Goal: Task Accomplishment & Management: Manage account settings

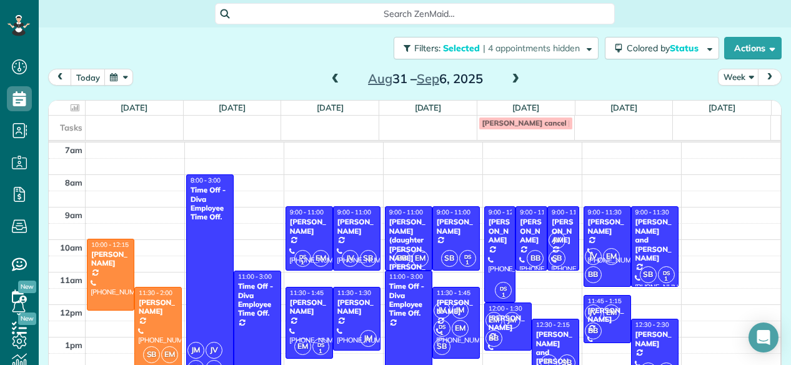
scroll to position [54, 0]
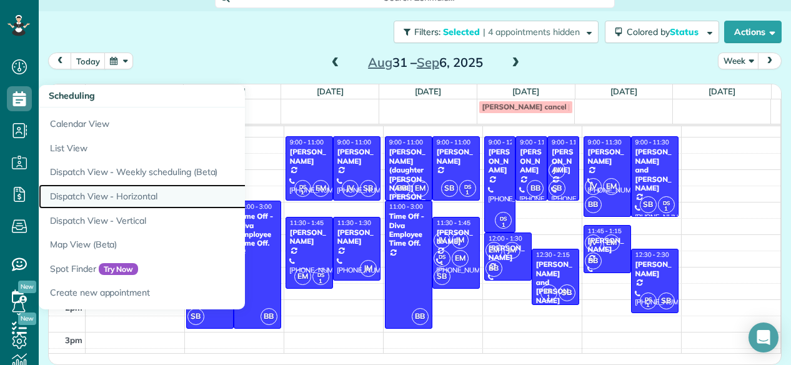
click at [86, 197] on link "Dispatch View - Horizontal" at bounding box center [195, 196] width 312 height 24
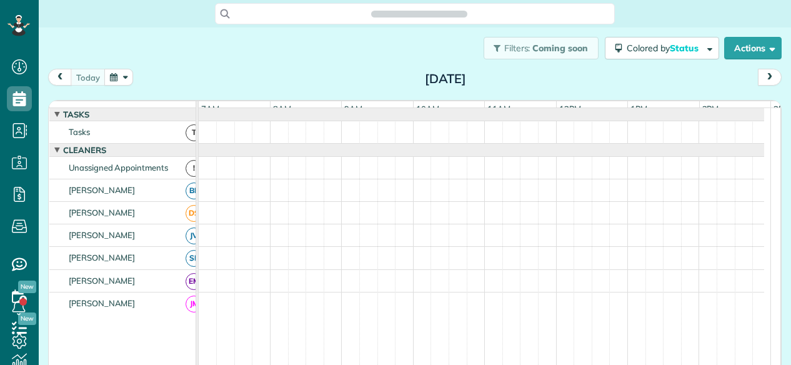
scroll to position [5, 5]
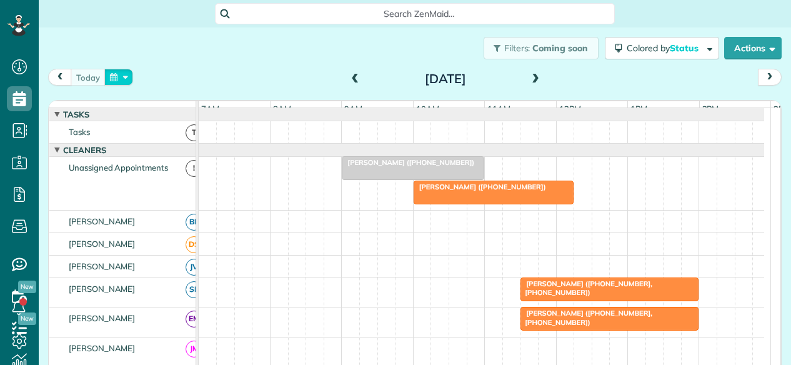
click at [120, 74] on button "button" at bounding box center [118, 77] width 29 height 17
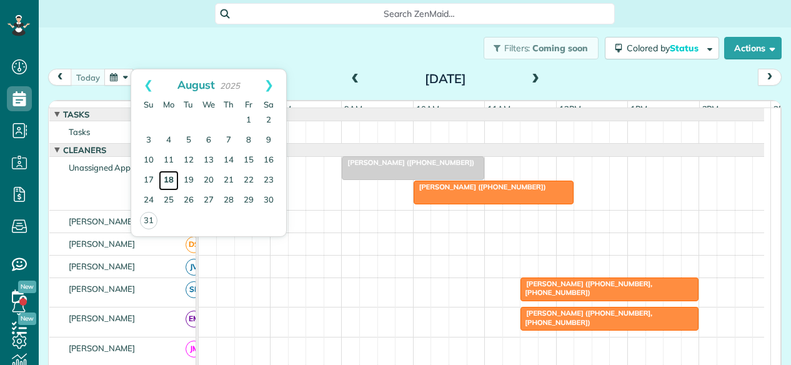
click at [167, 180] on link "18" at bounding box center [169, 181] width 20 height 20
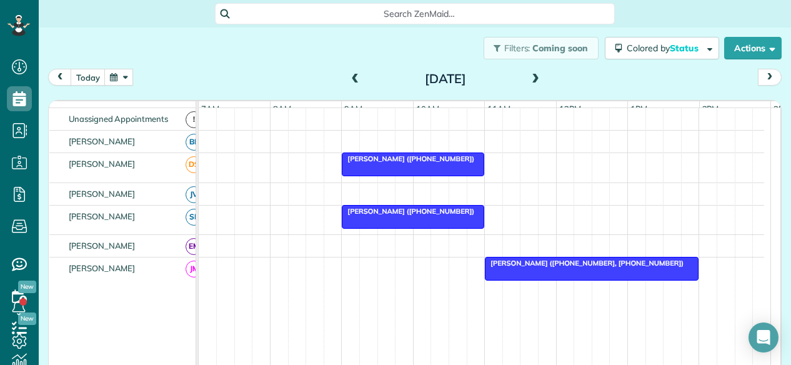
scroll to position [0, 0]
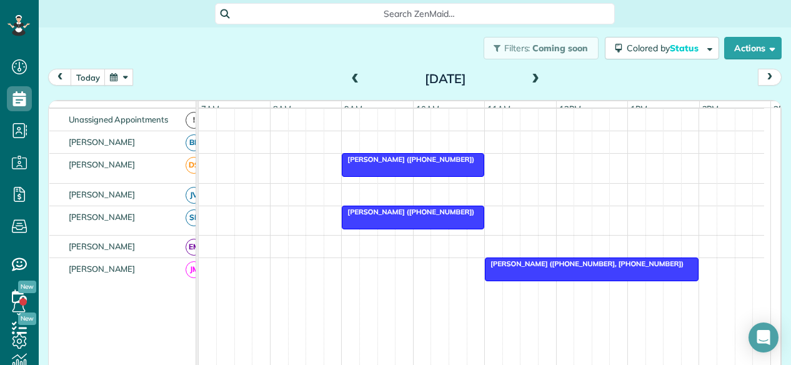
click at [282, 205] on div at bounding box center [481, 195] width 565 height 22
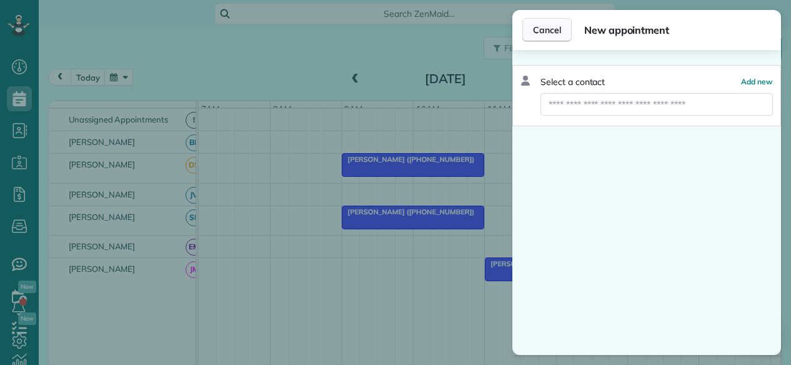
click at [551, 25] on span "Cancel" at bounding box center [547, 30] width 28 height 12
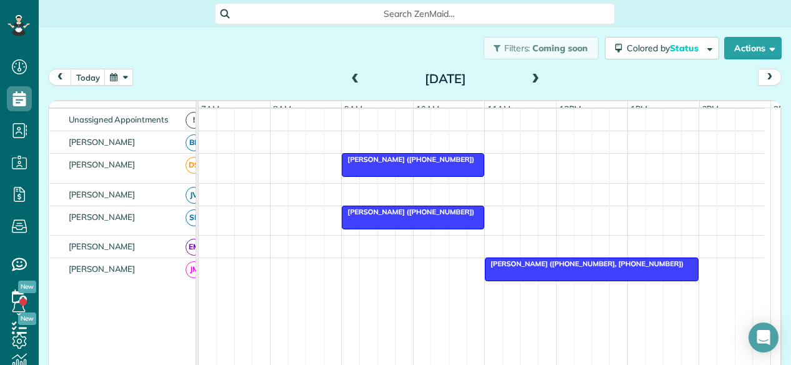
click at [529, 76] on span at bounding box center [535, 79] width 14 height 11
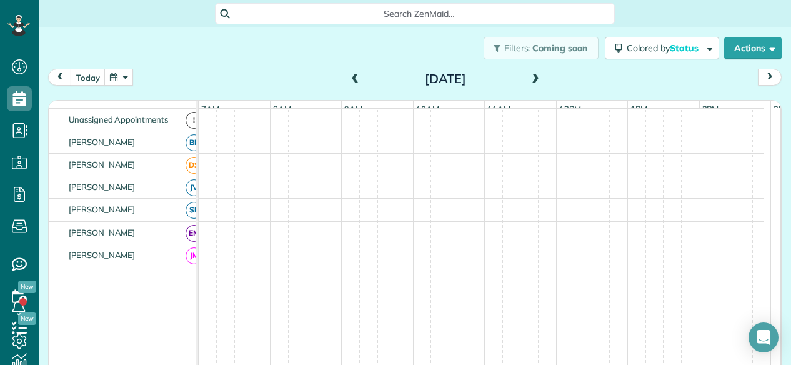
click at [529, 76] on span at bounding box center [535, 79] width 14 height 11
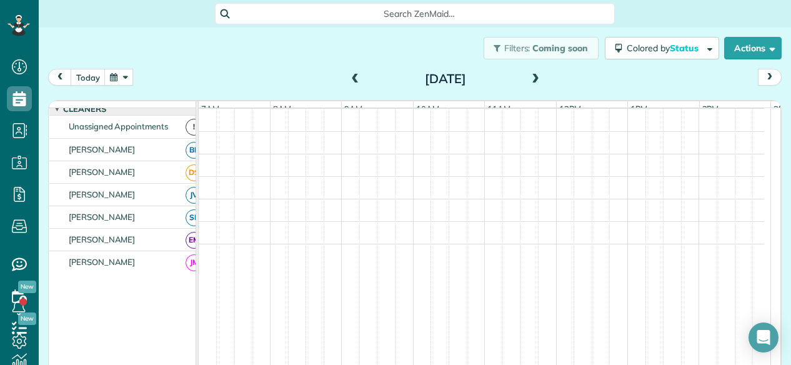
scroll to position [55, 0]
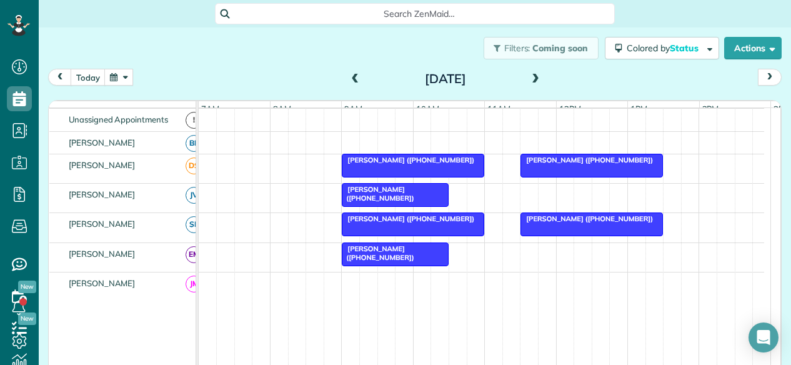
click at [529, 76] on span at bounding box center [535, 79] width 14 height 11
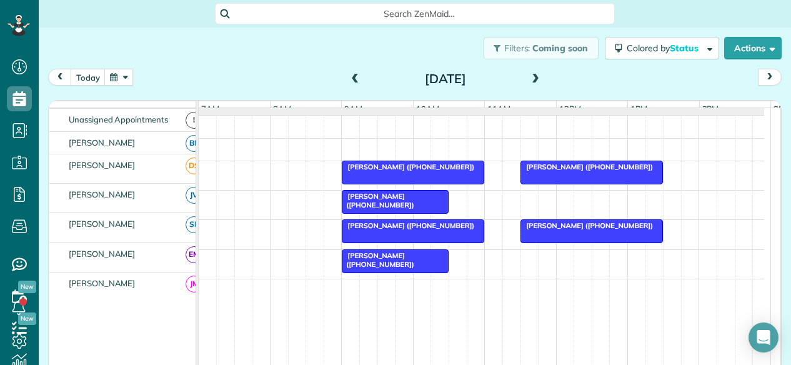
scroll to position [48, 0]
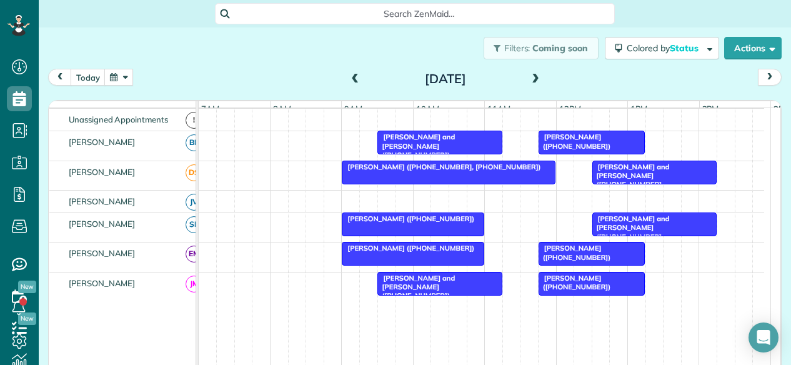
click at [356, 82] on span at bounding box center [355, 79] width 14 height 11
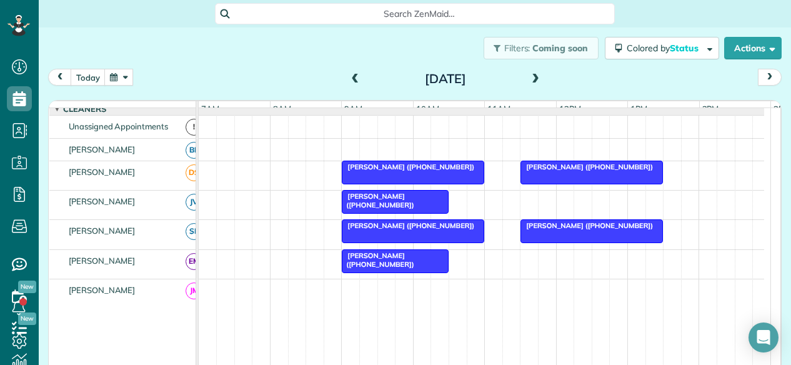
scroll to position [55, 0]
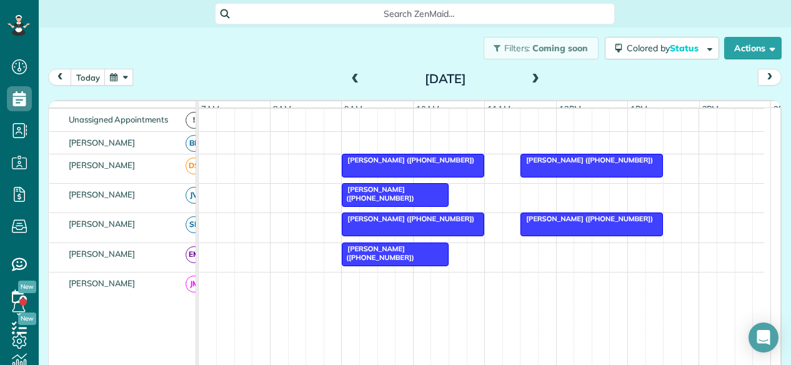
click at [356, 82] on span at bounding box center [355, 79] width 14 height 11
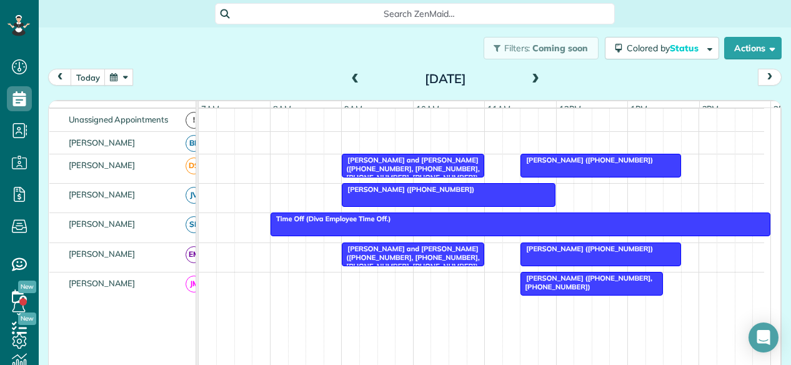
click at [356, 82] on span at bounding box center [355, 79] width 14 height 11
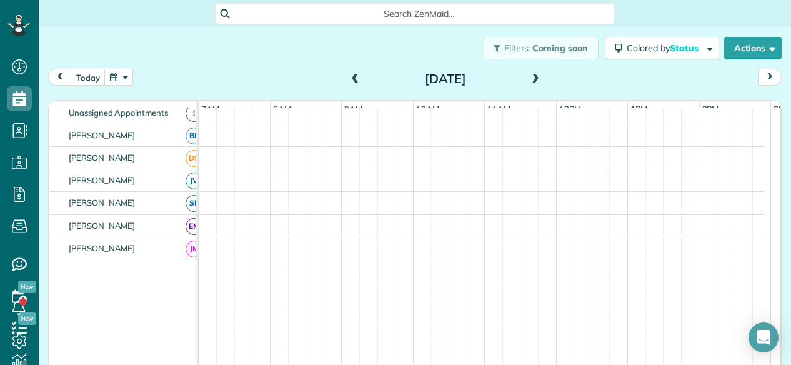
scroll to position [48, 0]
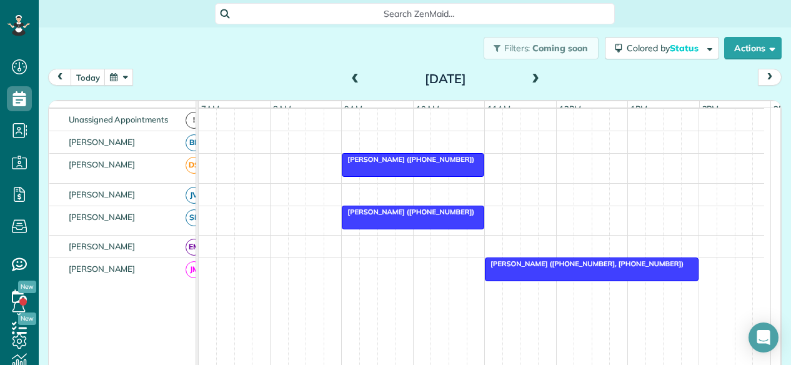
click at [534, 81] on span at bounding box center [535, 79] width 14 height 11
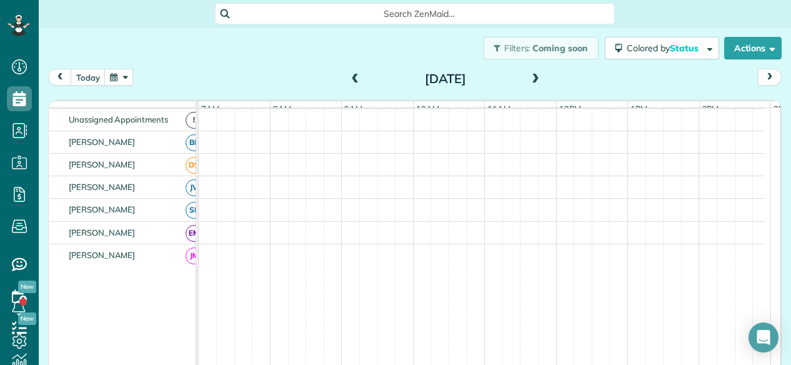
scroll to position [55, 0]
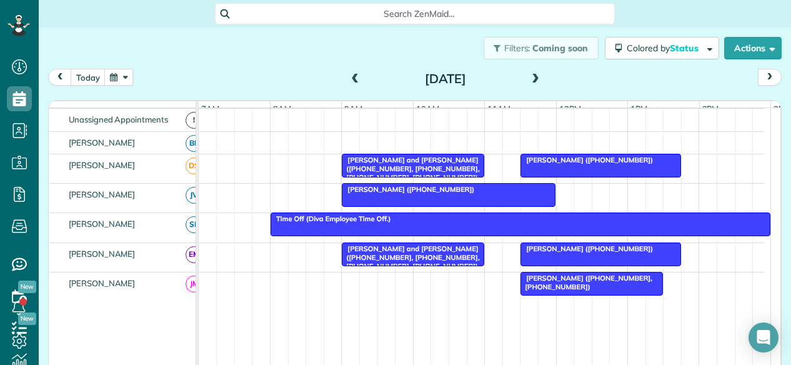
click at [535, 82] on span at bounding box center [535, 79] width 14 height 11
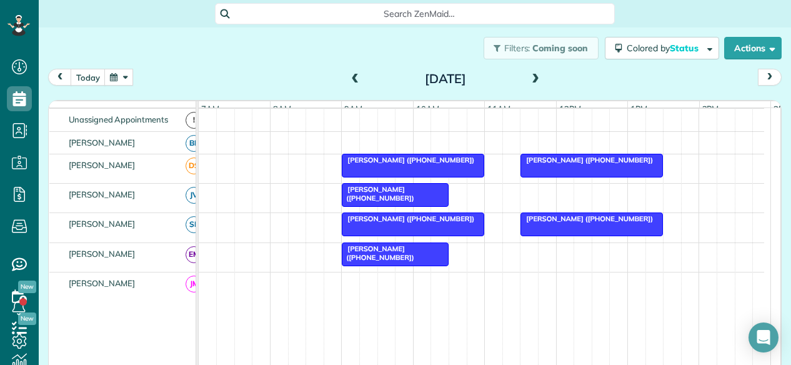
click at [351, 73] on span at bounding box center [355, 79] width 14 height 19
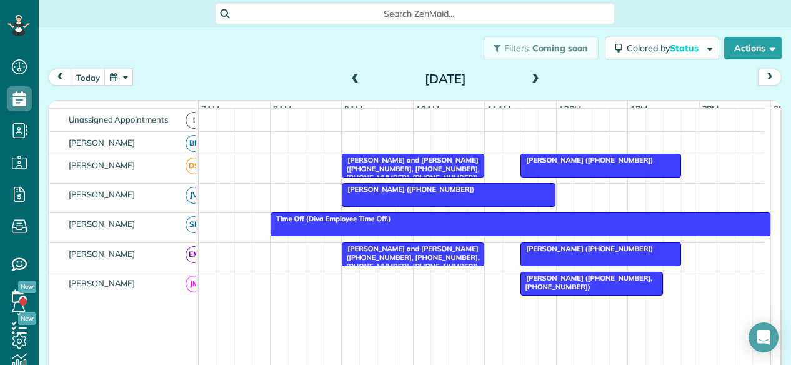
click at [533, 78] on span at bounding box center [535, 79] width 14 height 11
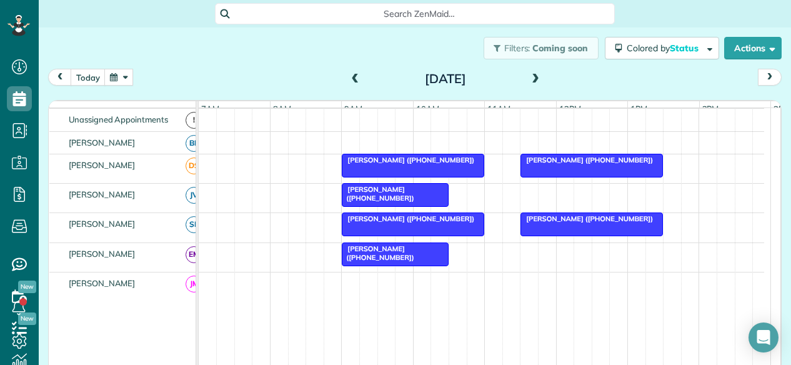
click at [534, 74] on span at bounding box center [535, 79] width 14 height 11
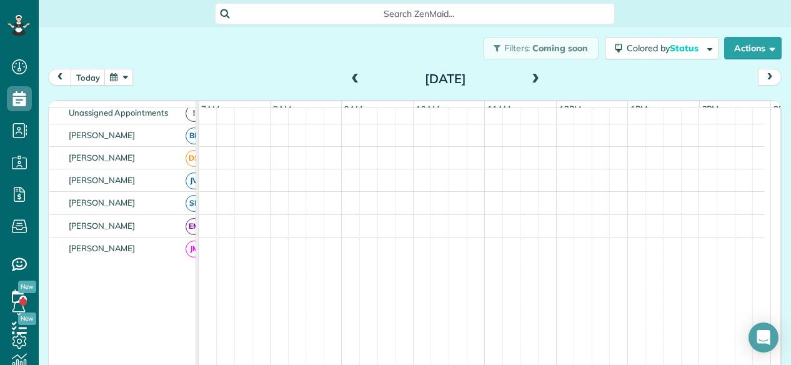
scroll to position [48, 0]
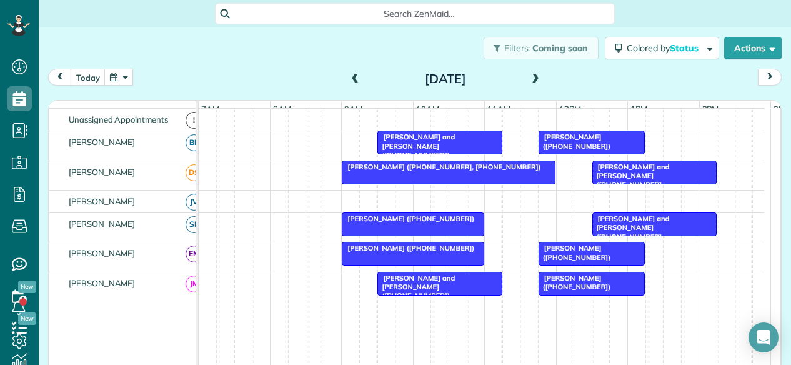
click at [535, 74] on span at bounding box center [535, 79] width 14 height 11
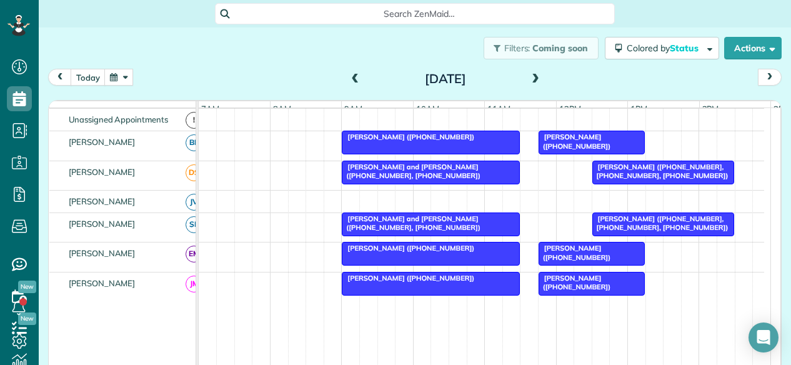
click at [531, 81] on span at bounding box center [535, 79] width 14 height 11
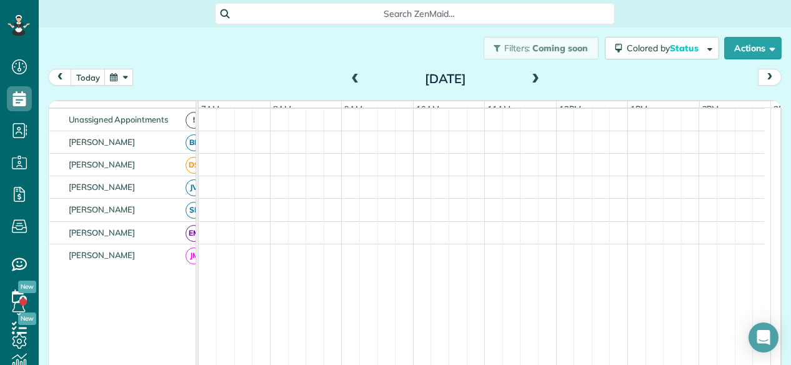
click at [348, 77] on span at bounding box center [355, 79] width 14 height 11
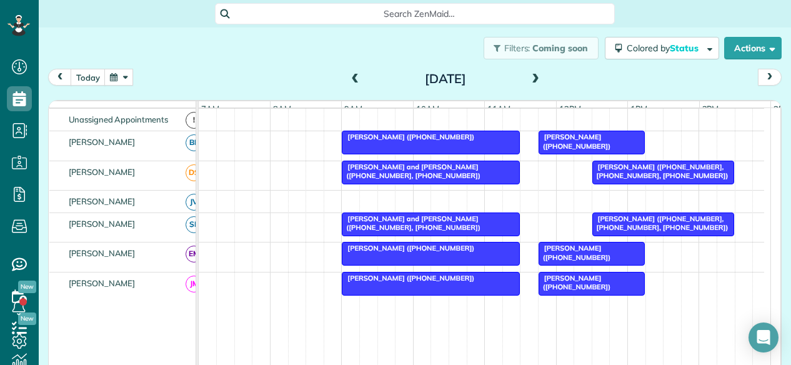
click at [528, 86] on span at bounding box center [535, 79] width 14 height 19
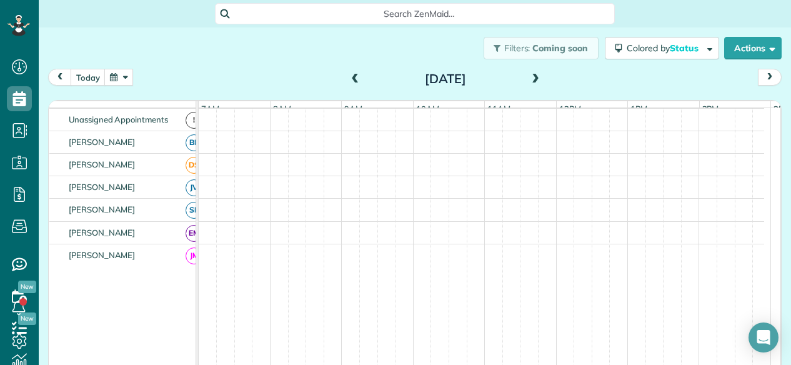
click at [528, 86] on span at bounding box center [535, 79] width 14 height 19
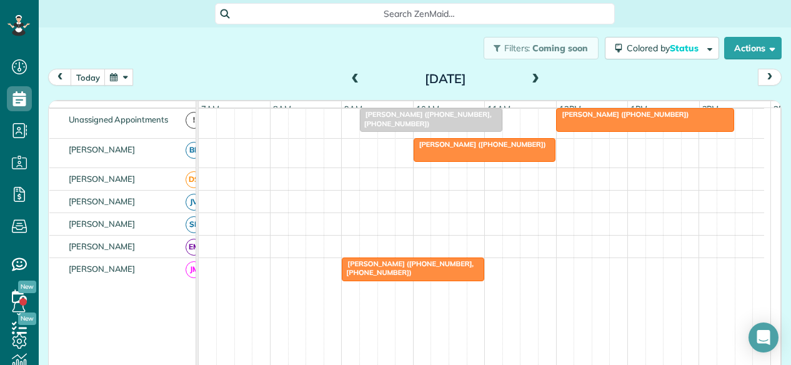
scroll to position [55, 0]
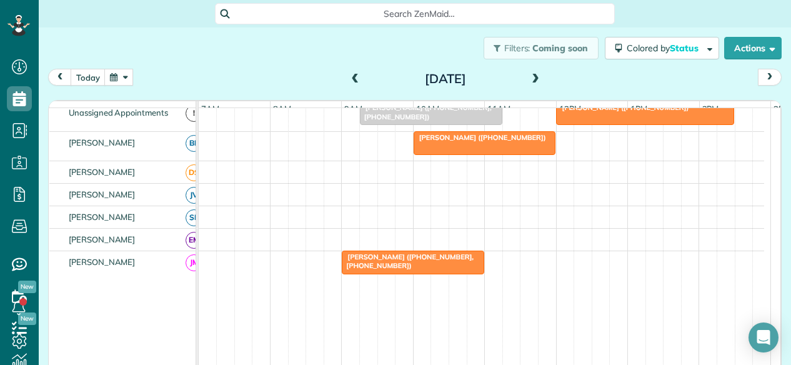
click at [528, 86] on span at bounding box center [535, 79] width 14 height 19
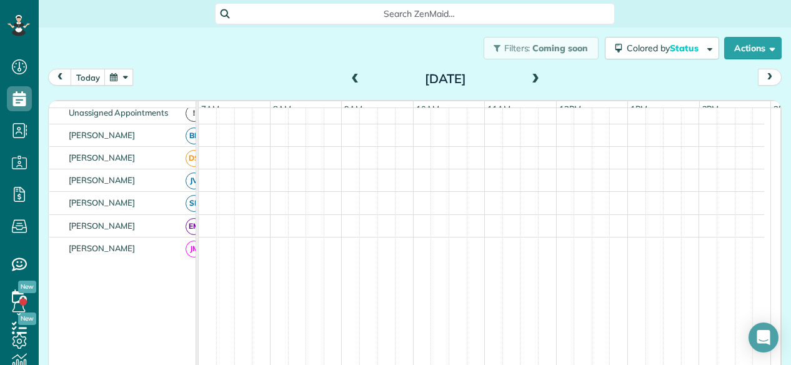
scroll to position [48, 0]
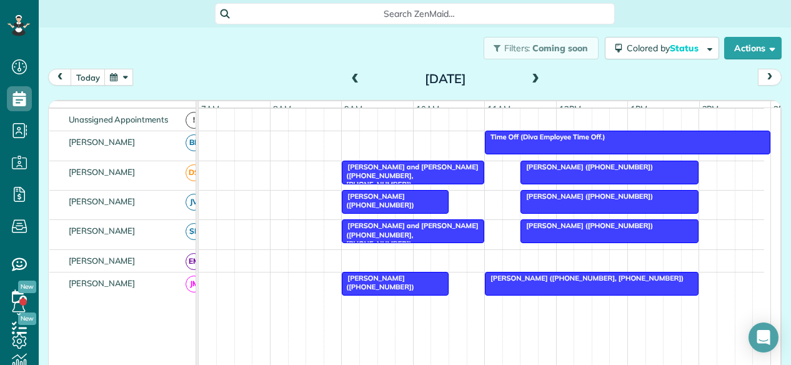
click at [536, 79] on span at bounding box center [535, 79] width 14 height 11
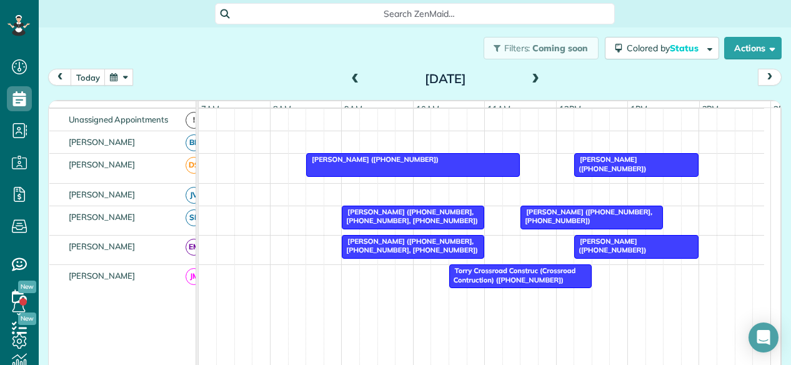
click at [531, 78] on span at bounding box center [535, 79] width 14 height 11
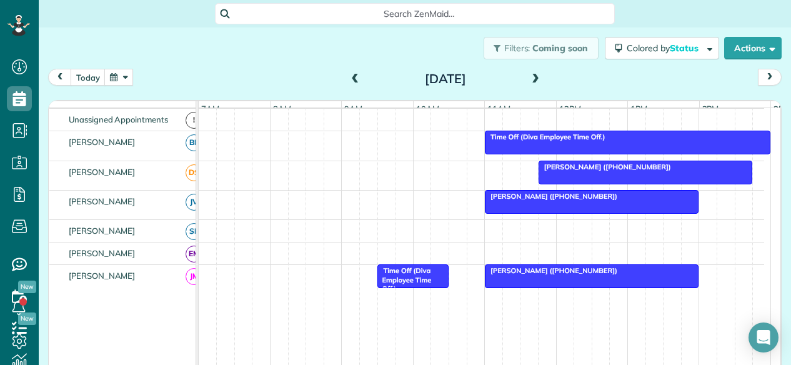
click at [530, 78] on span at bounding box center [535, 79] width 14 height 11
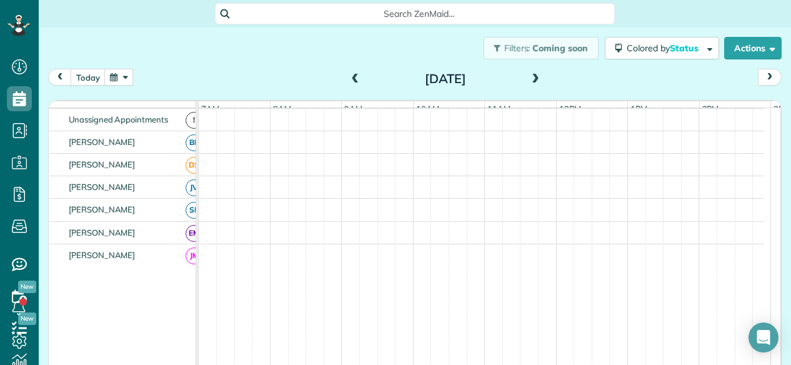
scroll to position [55, 0]
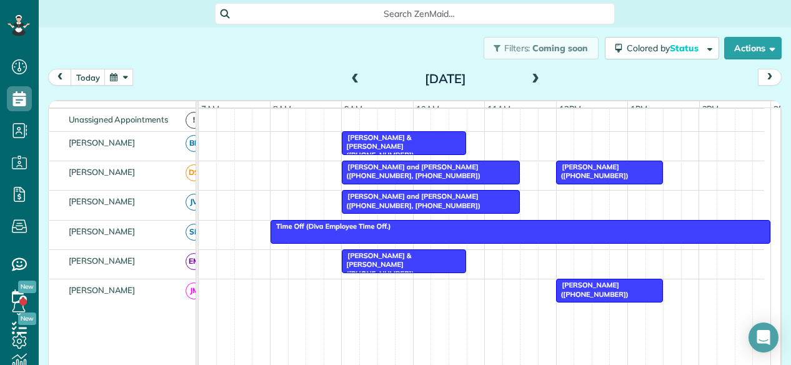
click at [533, 77] on span at bounding box center [535, 79] width 14 height 11
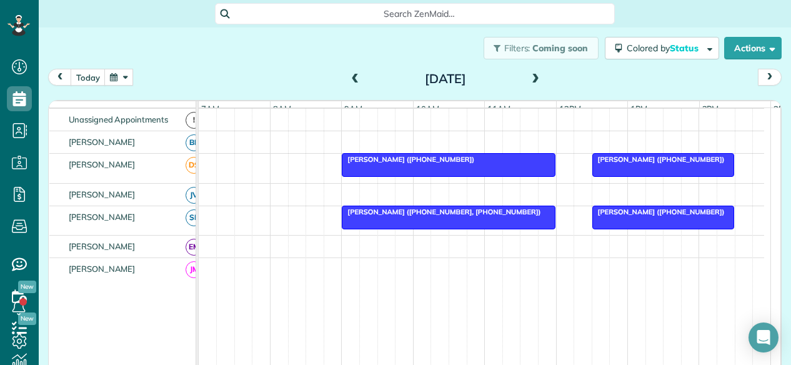
click at [533, 77] on span at bounding box center [535, 79] width 14 height 11
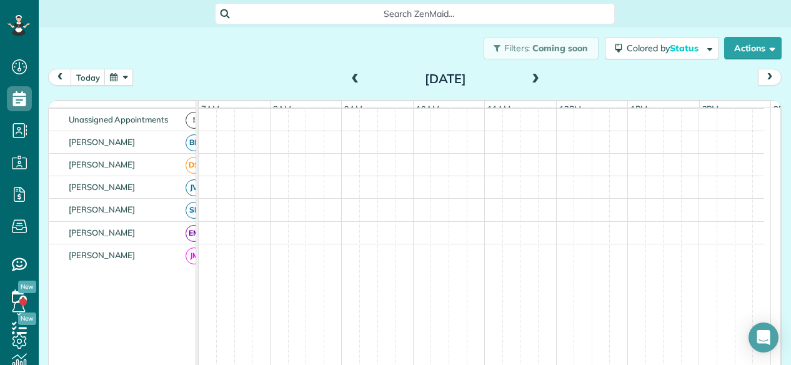
click at [533, 77] on span at bounding box center [535, 79] width 14 height 11
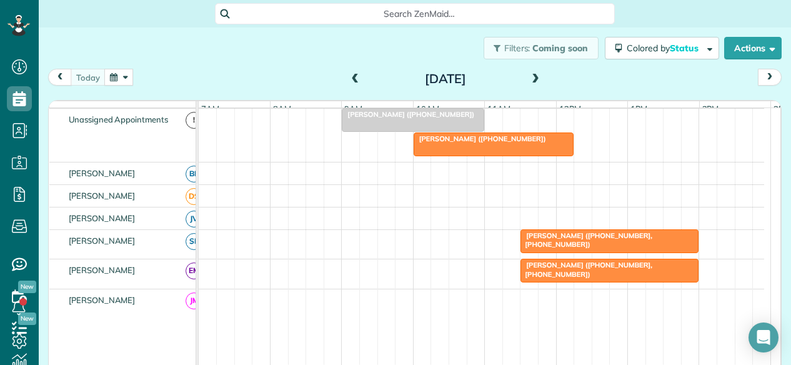
scroll to position [79, 0]
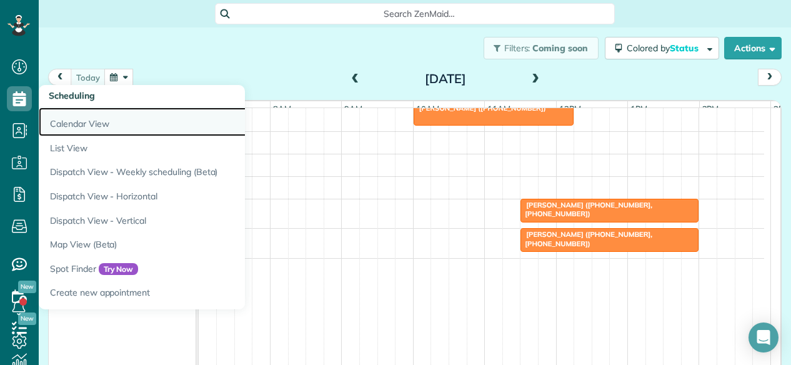
click at [69, 119] on link "Calendar View" at bounding box center [195, 121] width 312 height 29
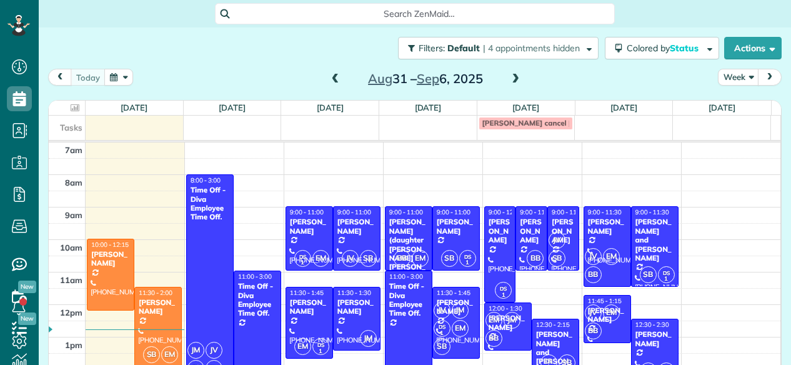
scroll to position [5, 5]
click at [69, 119] on td at bounding box center [67, 123] width 37 height 14
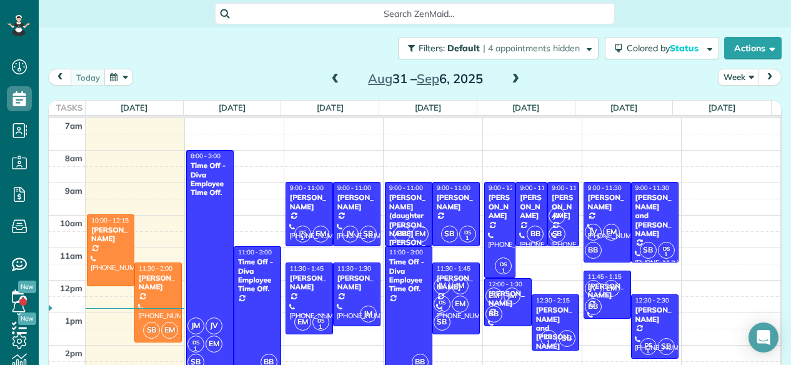
click at [223, 58] on div "Filters: Default | 4 appointments hidden Colored by Status Color by Cleaner Col…" at bounding box center [415, 47] width 752 height 41
